Goal: Find specific page/section: Find specific page/section

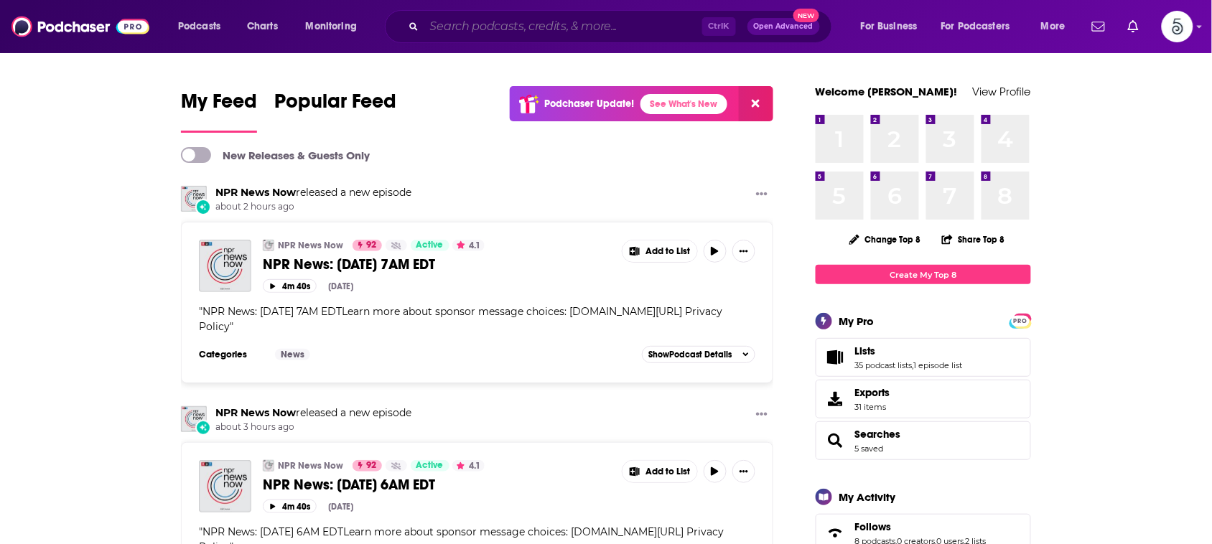
click at [562, 29] on input "Search podcasts, credits, & more..." at bounding box center [563, 26] width 278 height 23
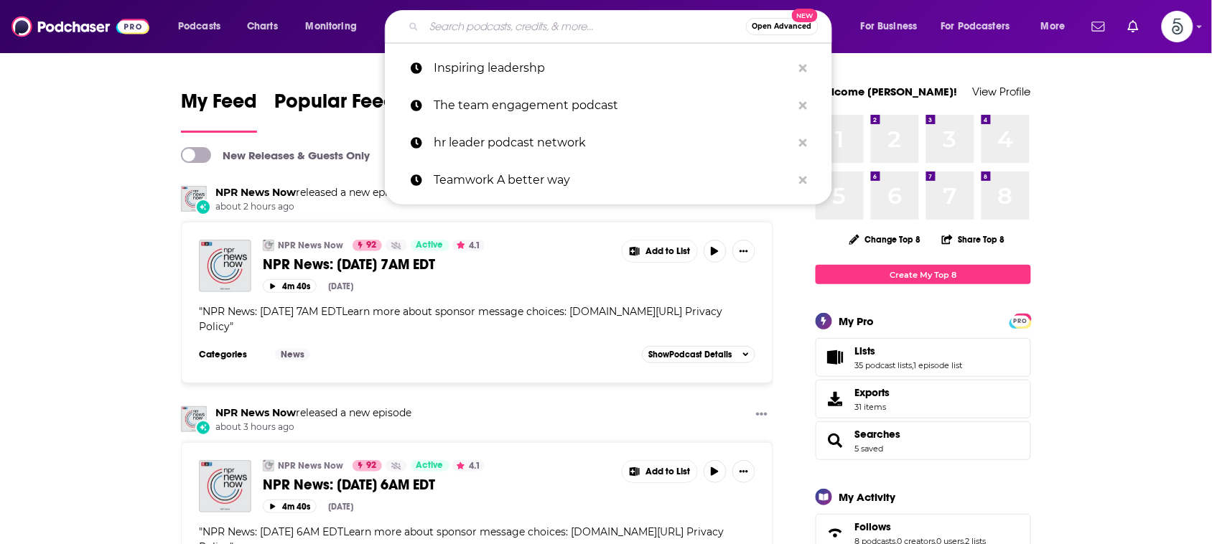
paste input "The [PERSON_NAME] Office"
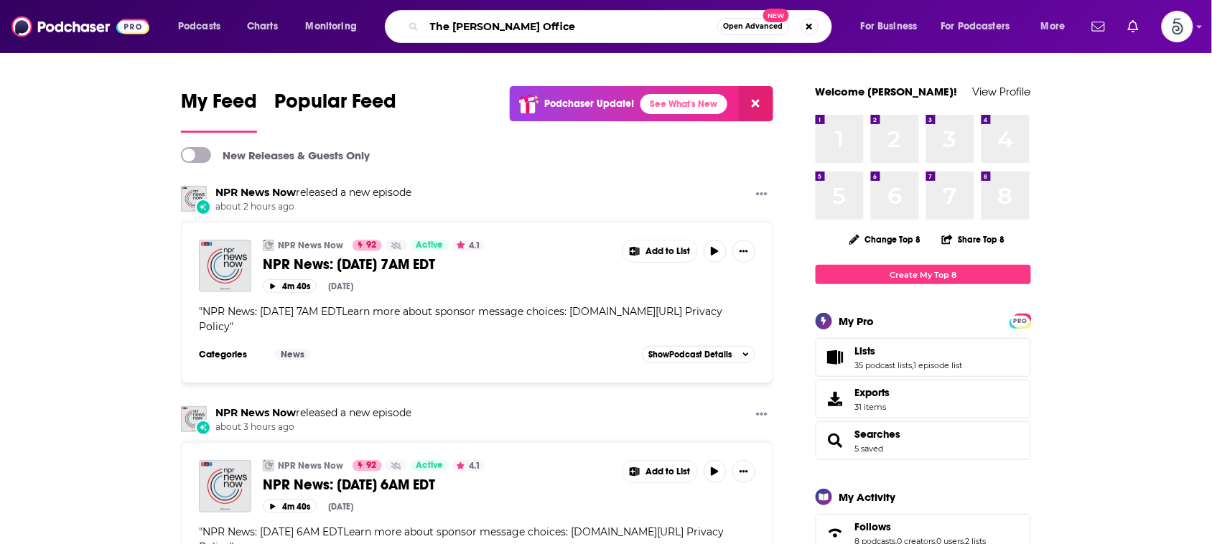
type input "The [PERSON_NAME] Office"
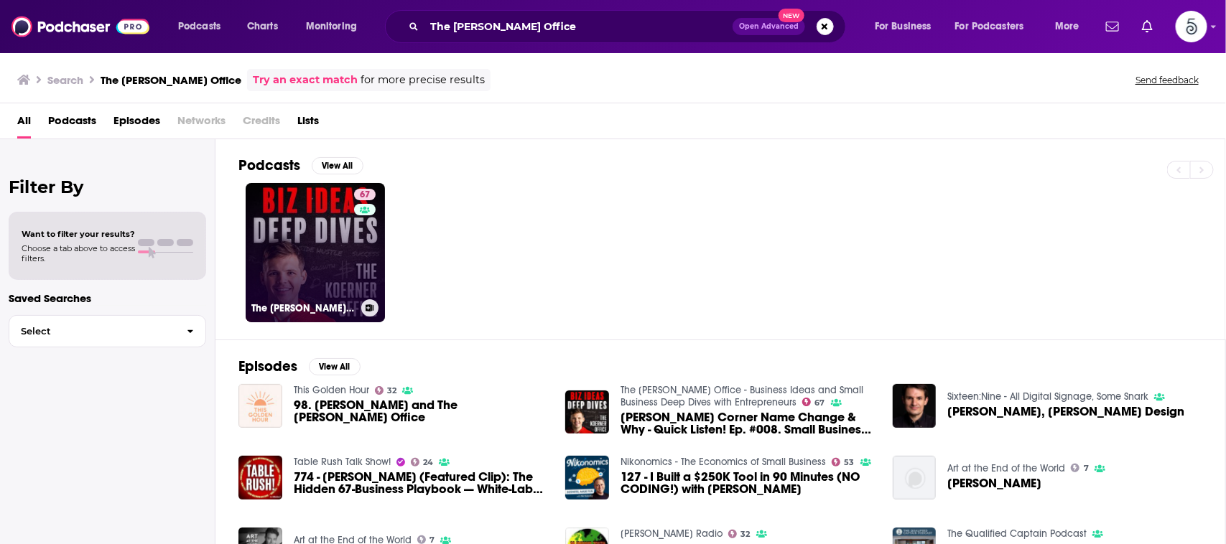
click at [322, 253] on link "67 The [PERSON_NAME] Office - Business Ideas and Small Business Deep Dives with…" at bounding box center [315, 252] width 139 height 139
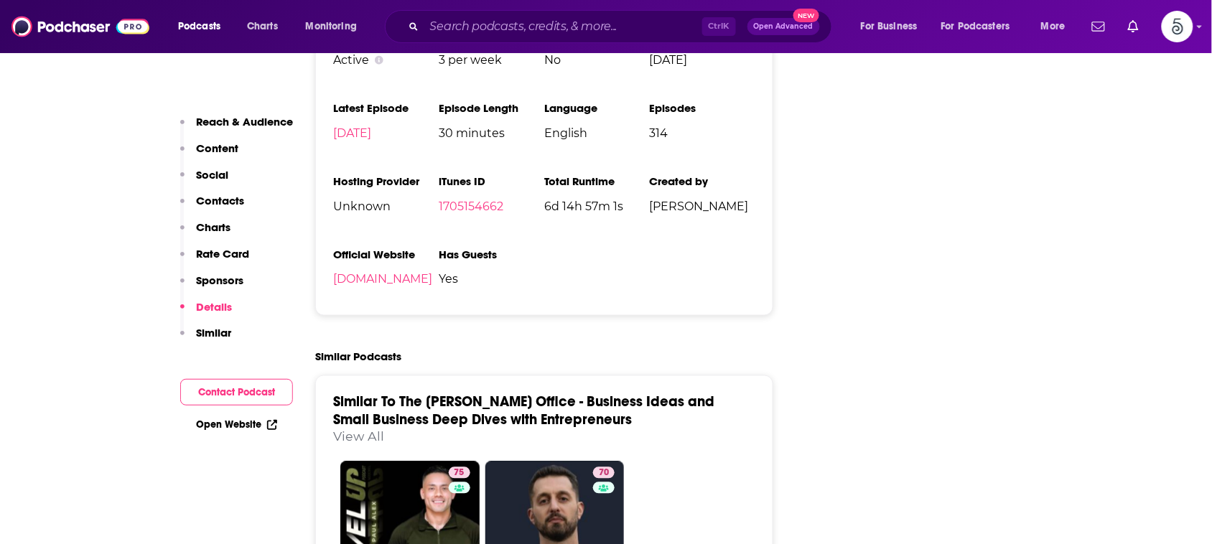
scroll to position [2176, 0]
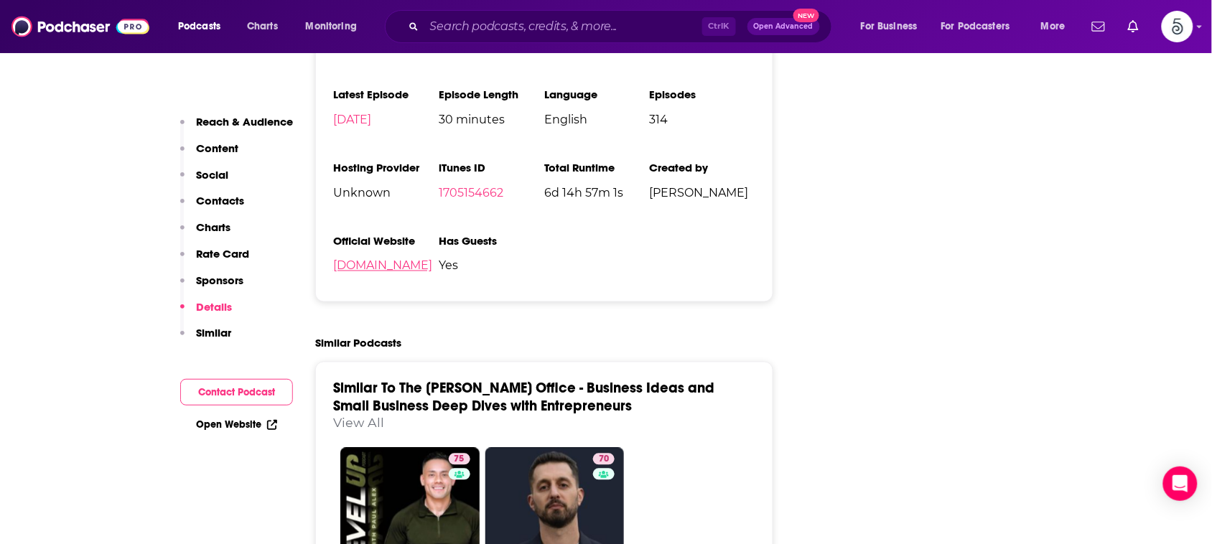
click at [386, 259] on link "[DOMAIN_NAME]" at bounding box center [382, 266] width 99 height 14
